Goal: Entertainment & Leisure: Consume media (video, audio)

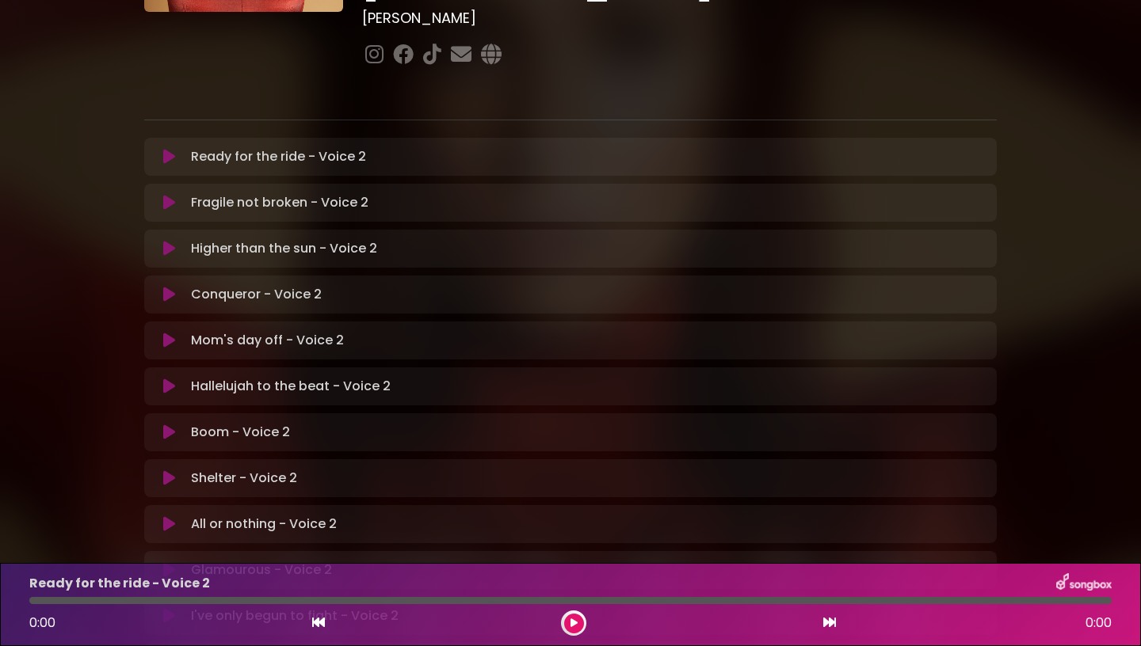
scroll to position [230, 0]
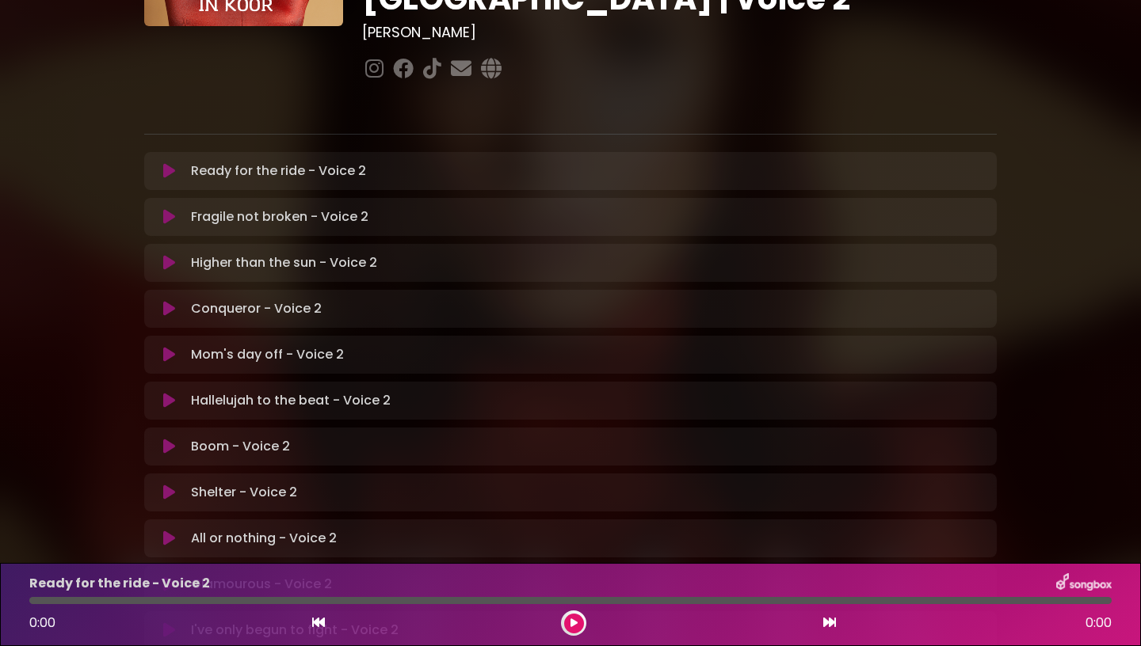
click at [370, 253] on p "Higher than the sun - Voice 2 Loading Track..." at bounding box center [284, 262] width 186 height 19
click at [162, 255] on button at bounding box center [169, 263] width 31 height 16
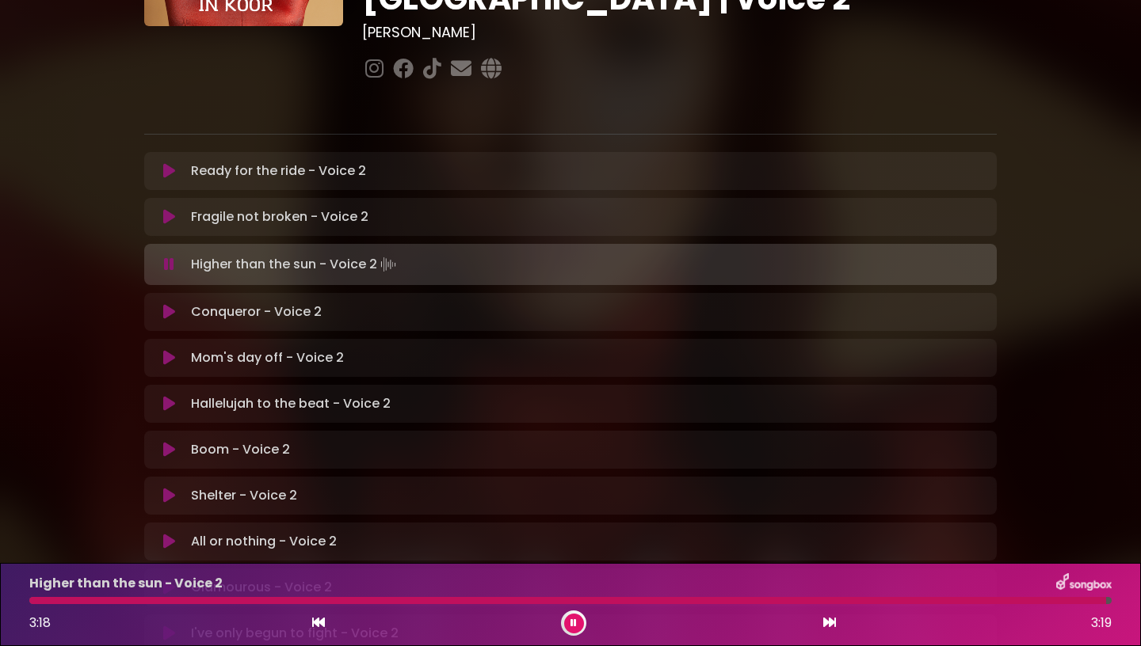
click at [39, 600] on div at bounding box center [567, 600] width 1077 height 7
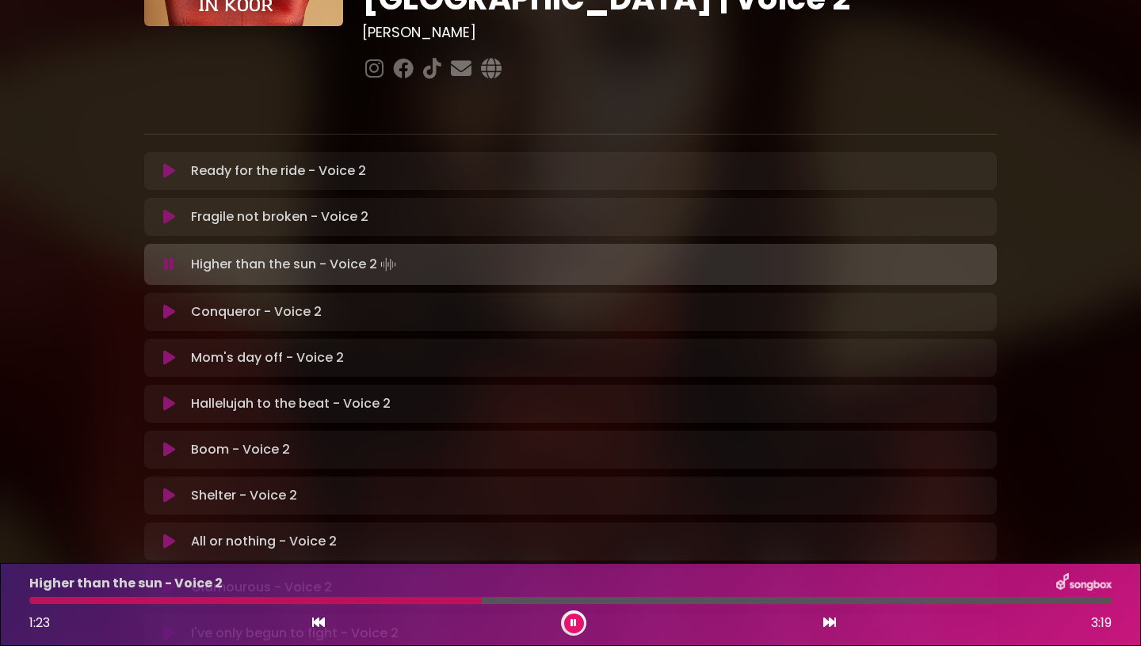
click at [389, 600] on div at bounding box center [570, 600] width 1082 height 7
click at [421, 604] on div at bounding box center [570, 600] width 1082 height 7
click at [573, 624] on icon at bounding box center [573, 624] width 6 height 10
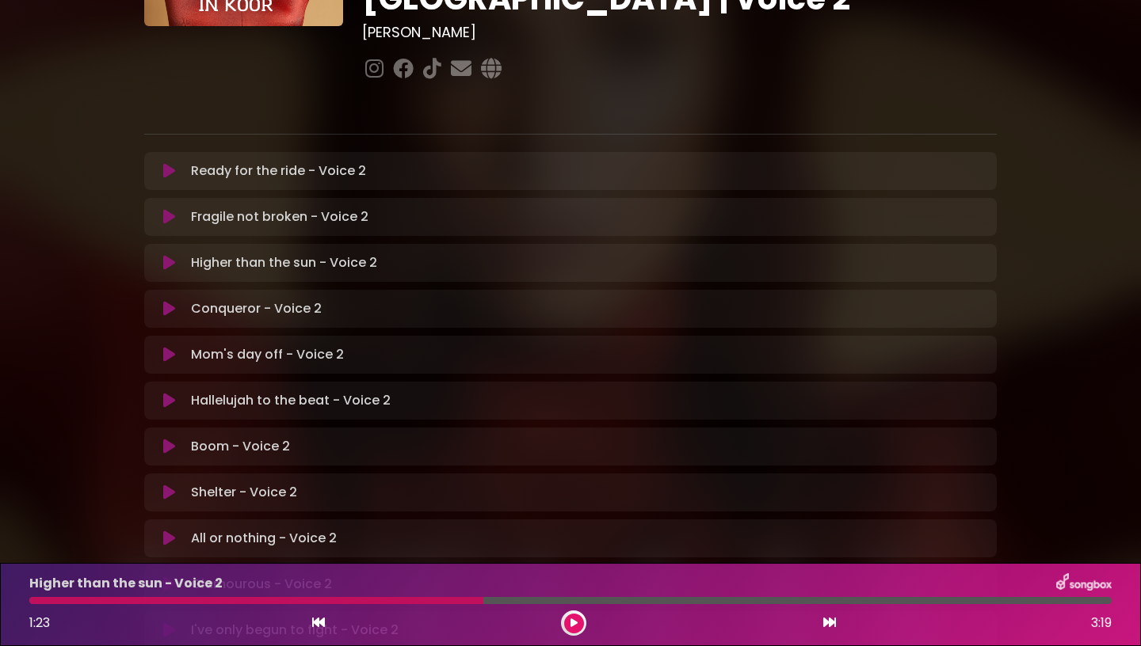
click at [42, 600] on div at bounding box center [256, 600] width 454 height 7
drag, startPoint x: 59, startPoint y: 605, endPoint x: 5, endPoint y: 600, distance: 54.2
click at [6, 600] on div "Higher than the sun - Voice 2 1:23 3:19" at bounding box center [570, 604] width 1141 height 83
drag, startPoint x: 477, startPoint y: 601, endPoint x: 163, endPoint y: 596, distance: 313.7
click at [170, 597] on div at bounding box center [570, 600] width 1082 height 7
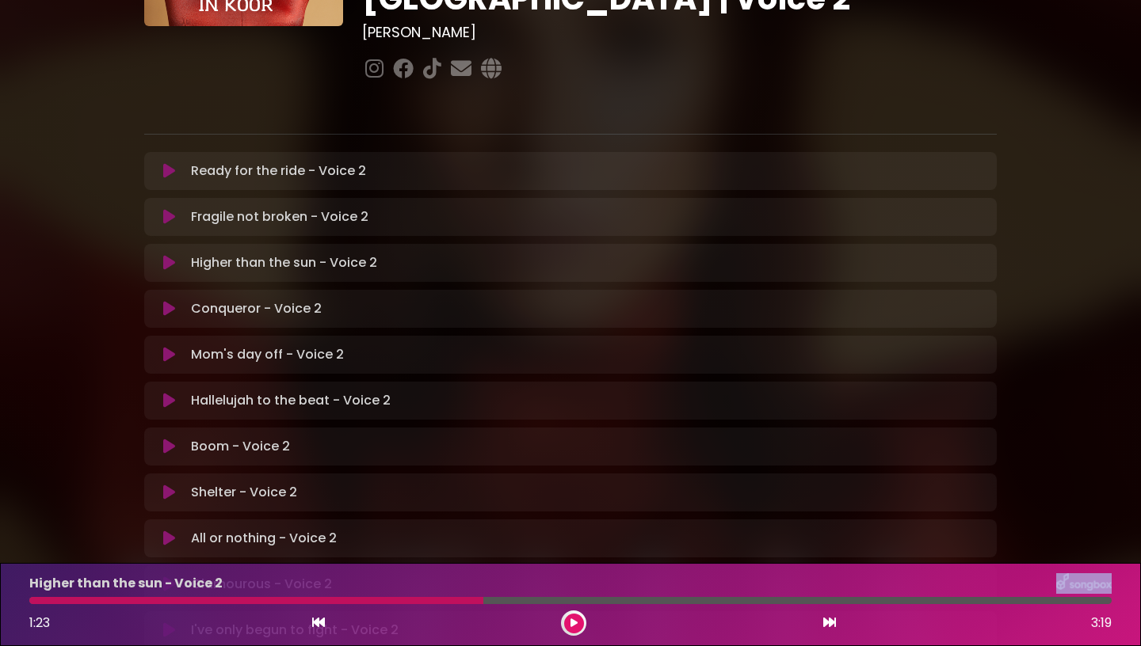
click at [316, 624] on icon at bounding box center [318, 622] width 13 height 13
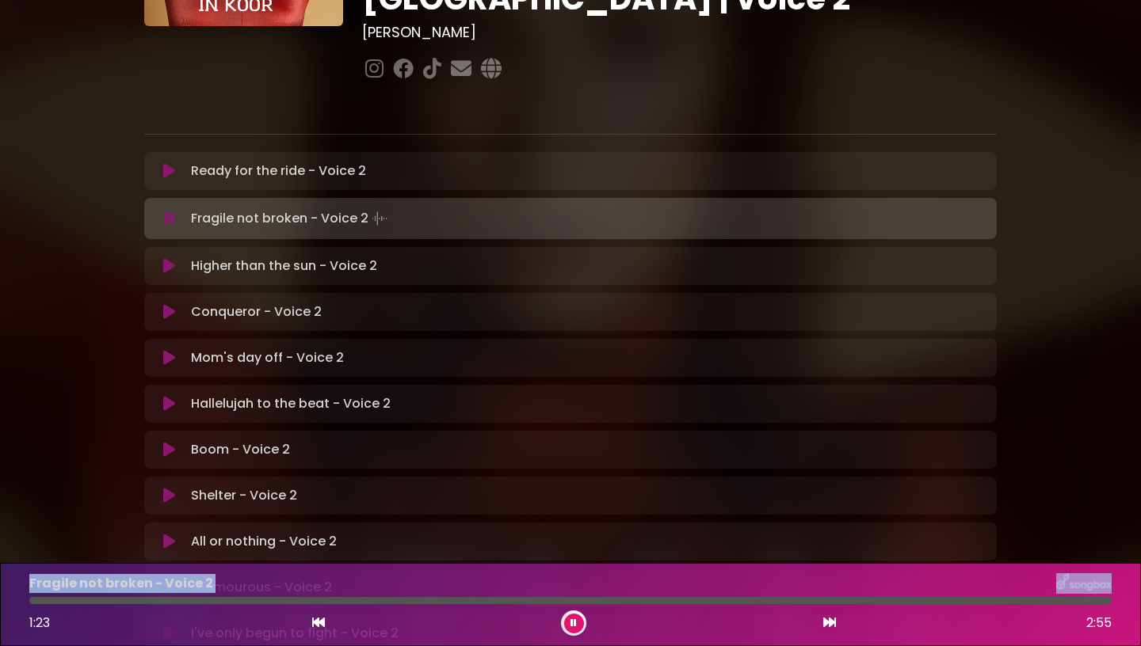
click at [828, 621] on icon at bounding box center [829, 622] width 13 height 13
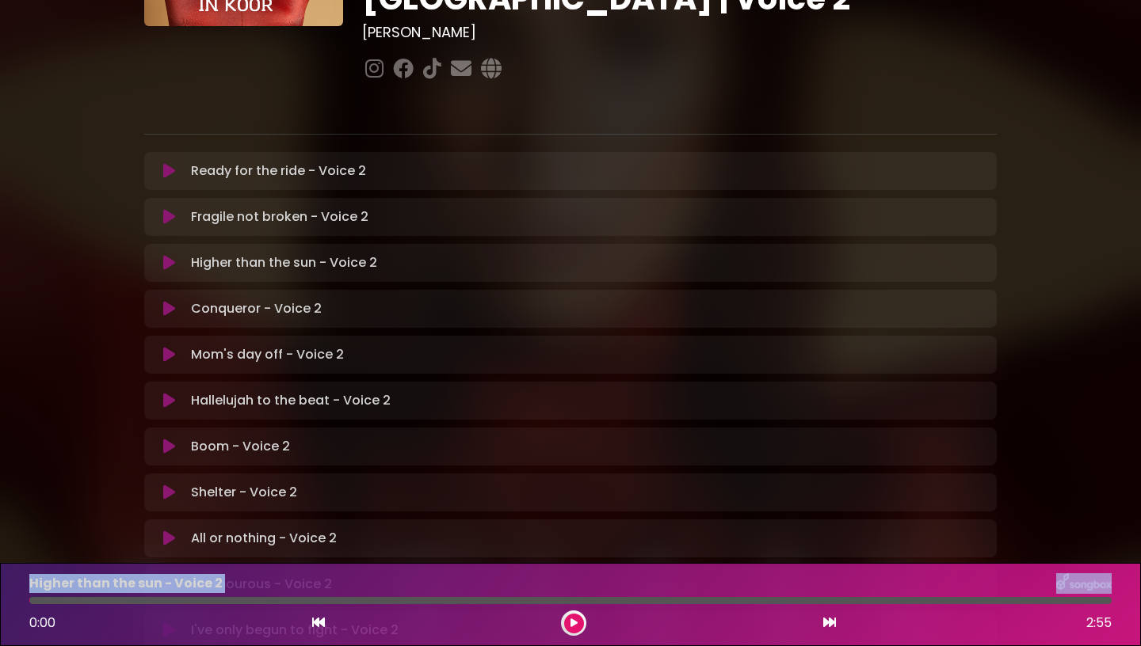
click at [573, 627] on icon at bounding box center [573, 624] width 7 height 10
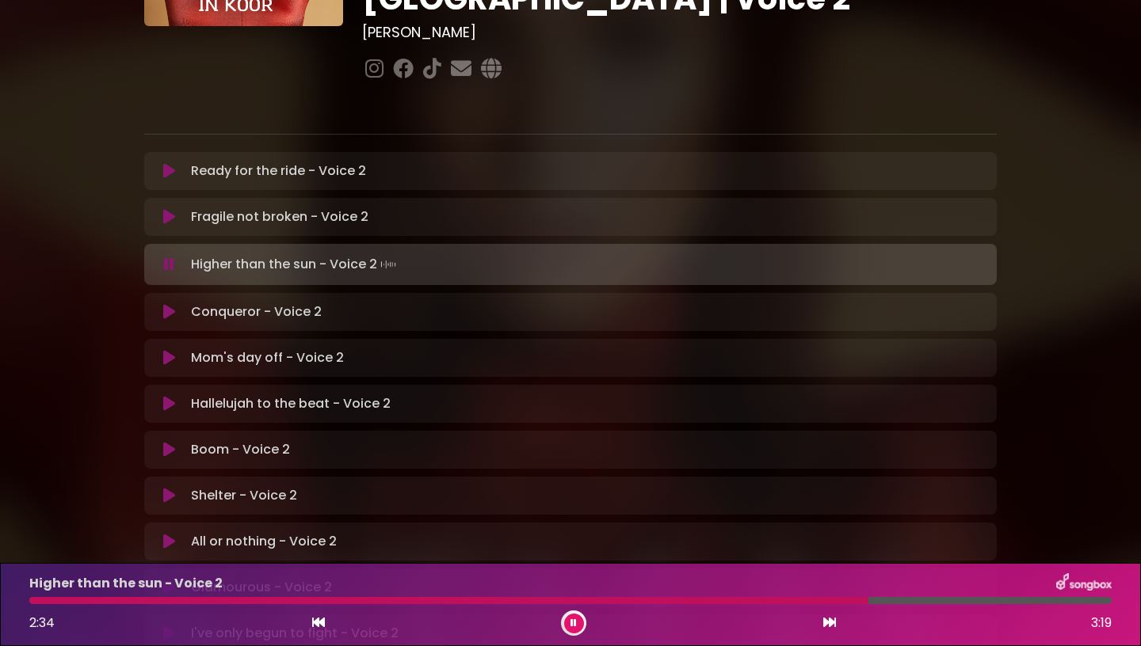
click at [816, 599] on div at bounding box center [448, 600] width 839 height 7
click at [772, 600] on div at bounding box center [424, 600] width 790 height 7
click at [582, 619] on div at bounding box center [573, 623] width 25 height 25
click at [578, 620] on button at bounding box center [574, 624] width 20 height 20
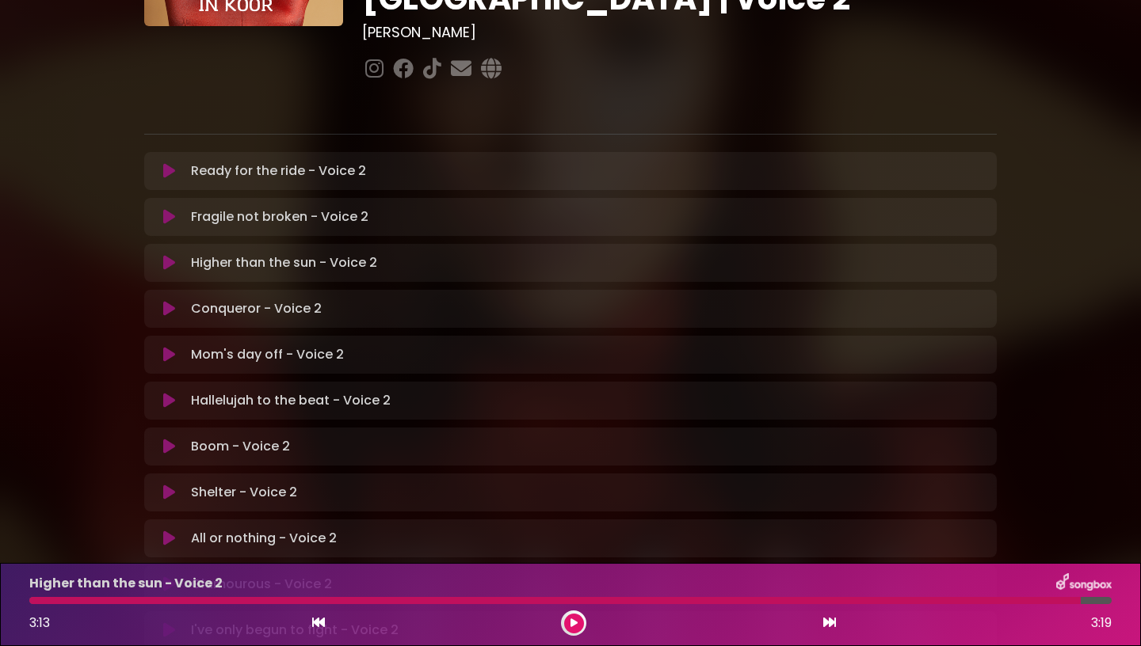
click at [568, 626] on button at bounding box center [574, 624] width 20 height 20
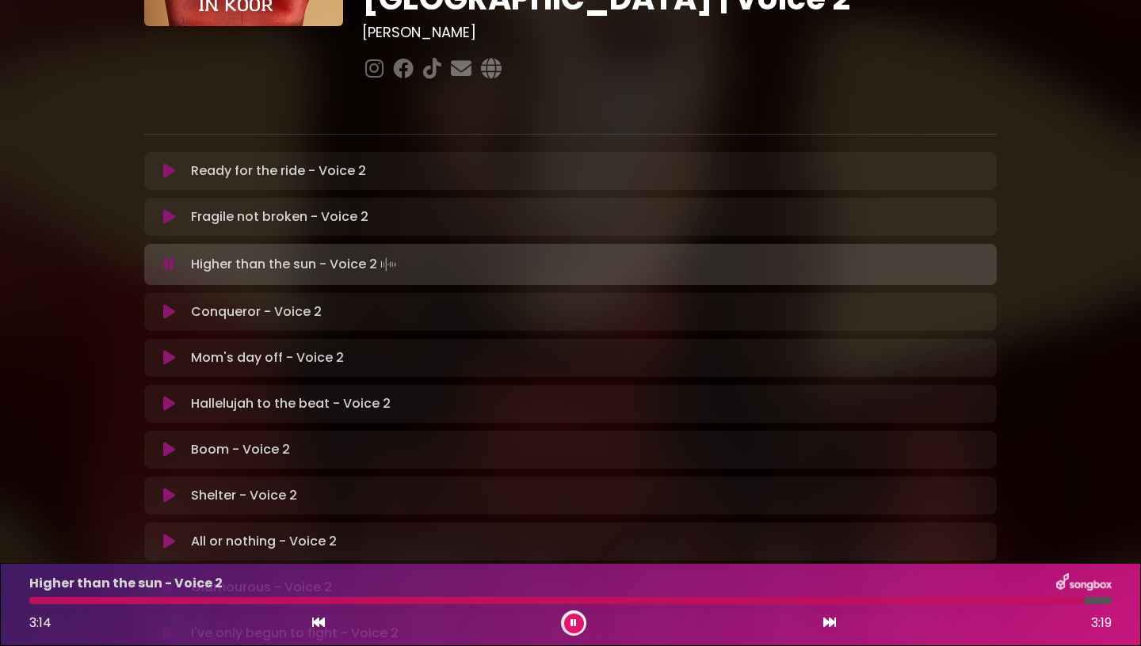
click at [69, 599] on div at bounding box center [570, 600] width 1082 height 7
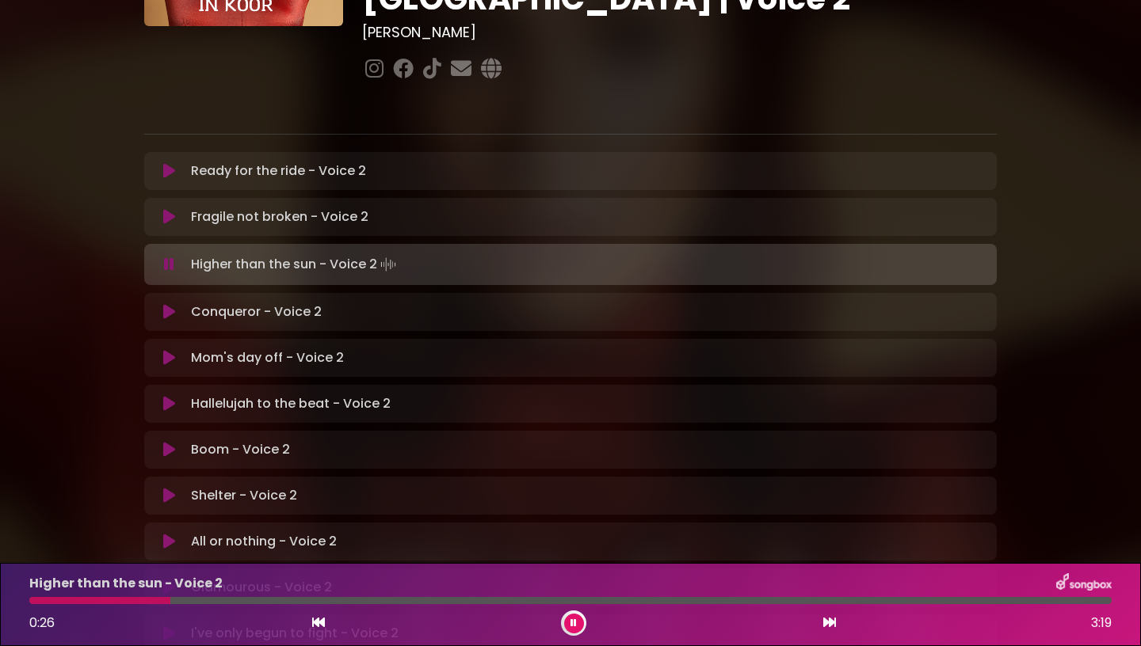
click at [582, 621] on button at bounding box center [574, 624] width 20 height 20
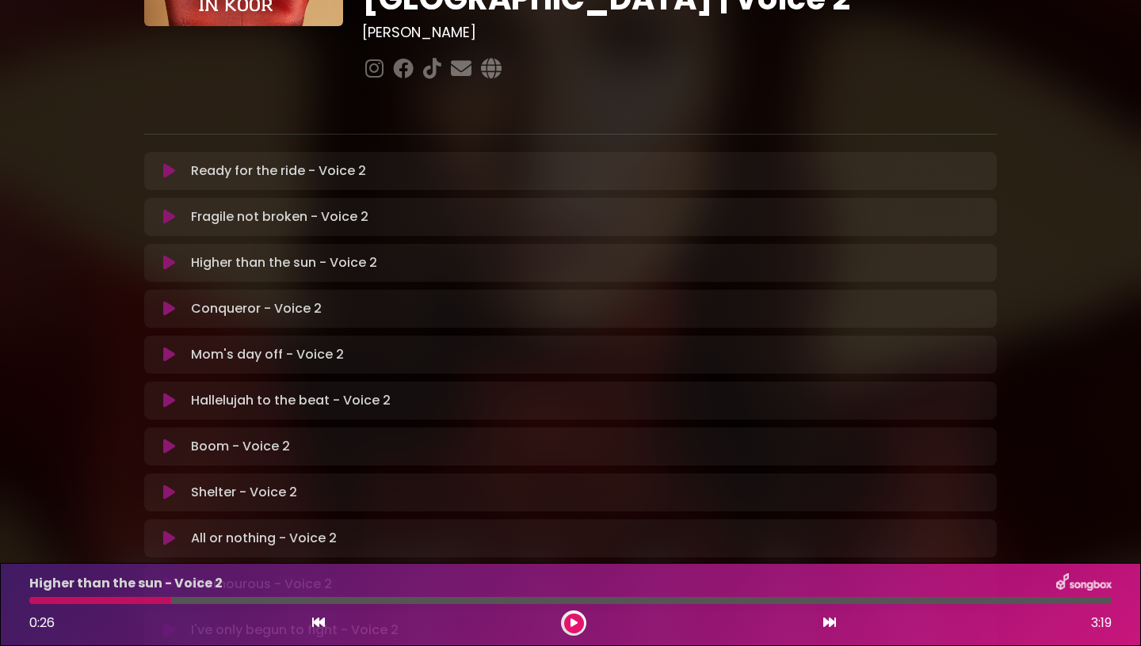
click at [582, 621] on button at bounding box center [574, 624] width 20 height 20
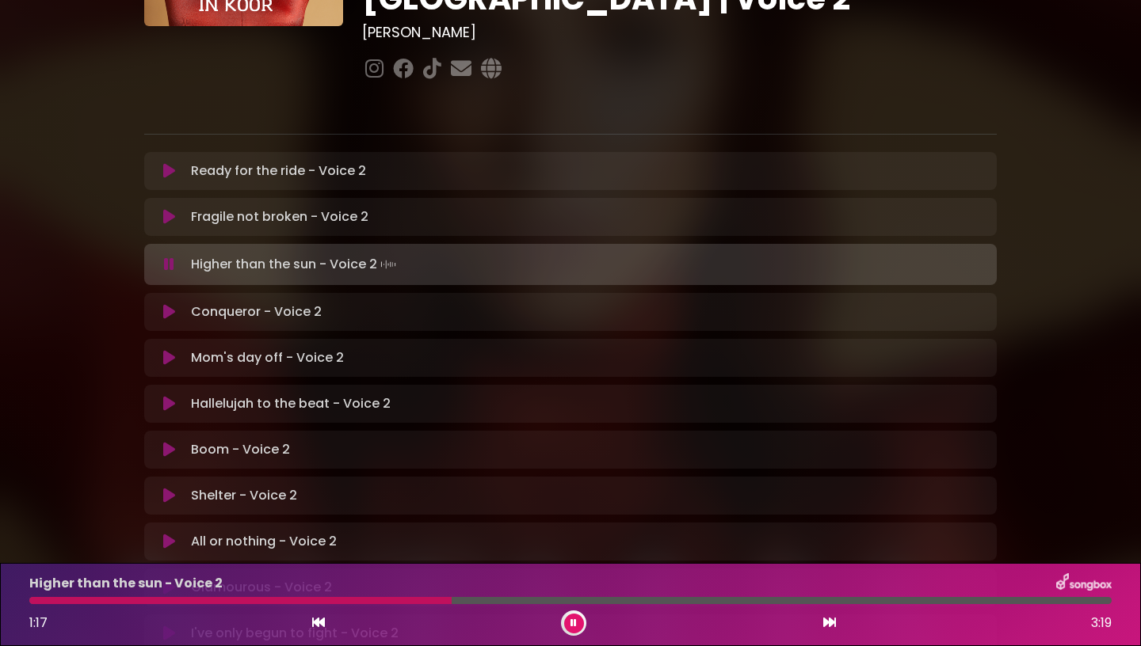
click at [577, 622] on button at bounding box center [574, 624] width 20 height 20
